Goal: Register for event/course

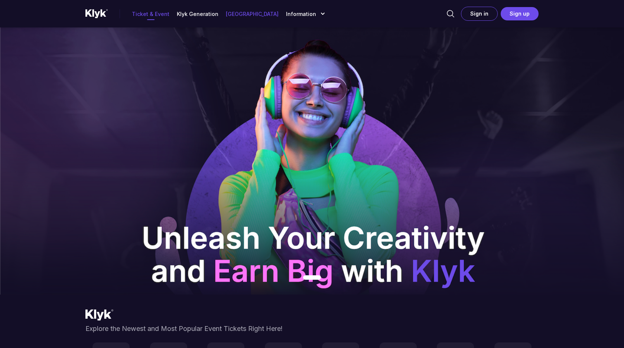
click at [242, 16] on p "[GEOGRAPHIC_DATA]" at bounding box center [252, 14] width 53 height 8
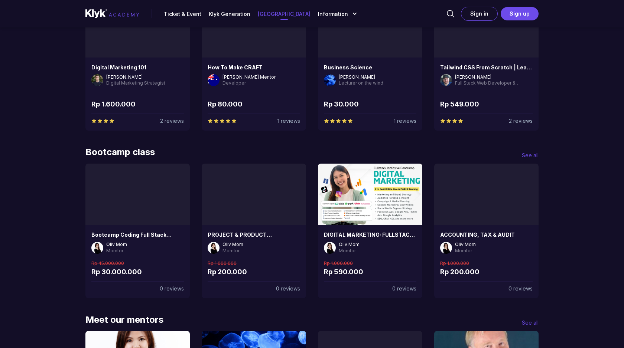
scroll to position [491, 0]
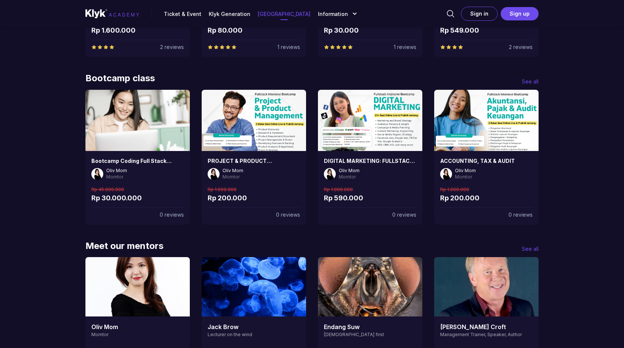
click at [242, 121] on img at bounding box center [254, 120] width 104 height 61
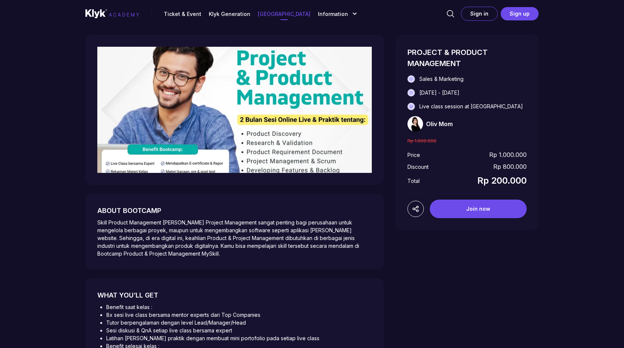
click at [510, 155] on p "Rp 1.000.000" at bounding box center [508, 154] width 38 height 9
click at [533, 155] on div "PROJECT & PRODUCT MANAGEMENT Sales & Marketing [DATE] - [DATE] Live class sessi…" at bounding box center [467, 132] width 143 height 195
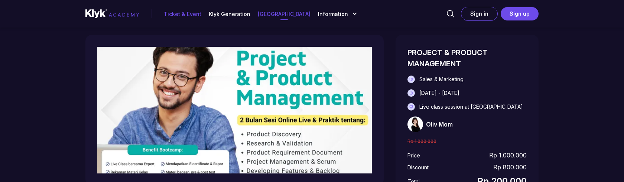
click at [192, 14] on p "Ticket & Event" at bounding box center [183, 14] width 38 height 8
